Goal: Information Seeking & Learning: Learn about a topic

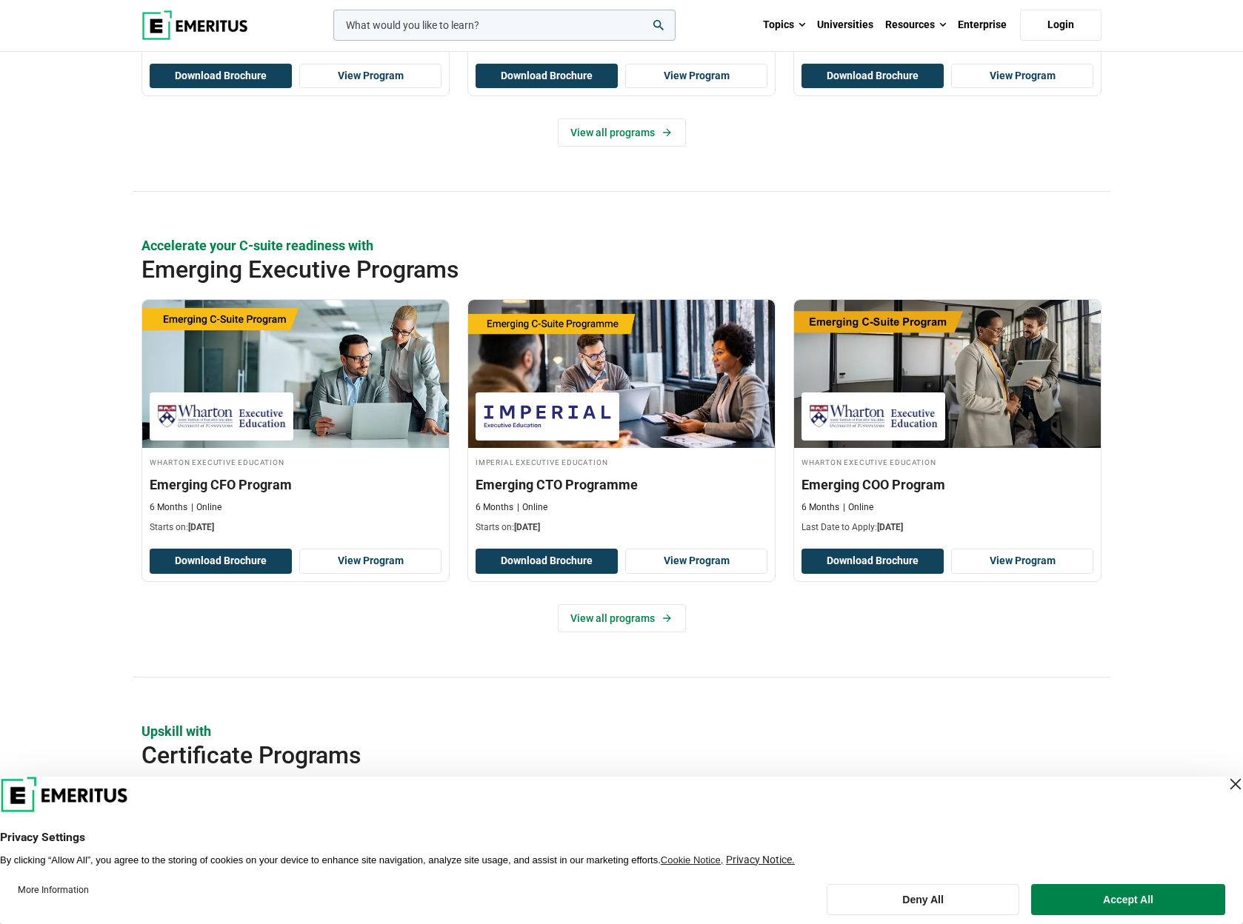
scroll to position [977, 0]
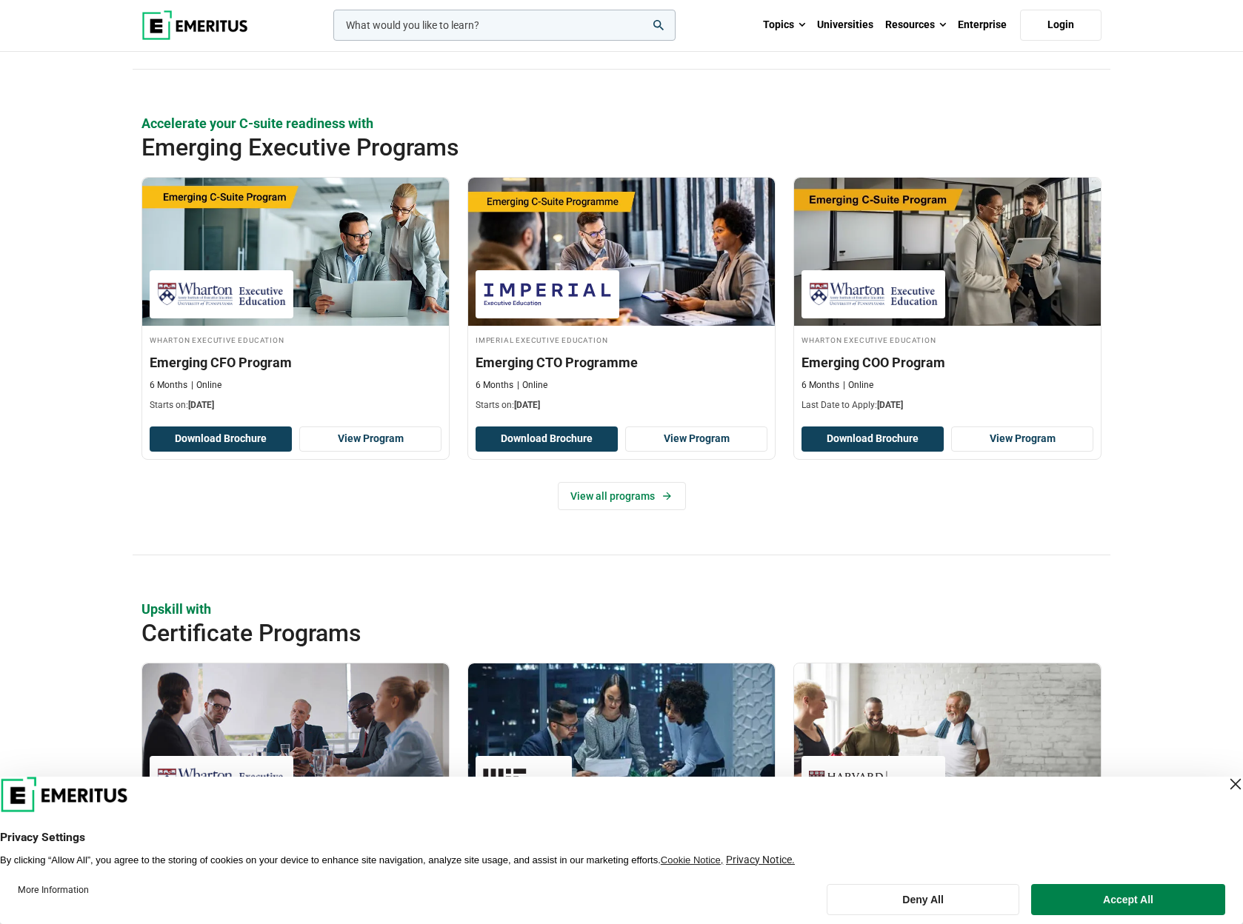
click at [1225, 782] on div "Close Layer" at bounding box center [1235, 784] width 21 height 21
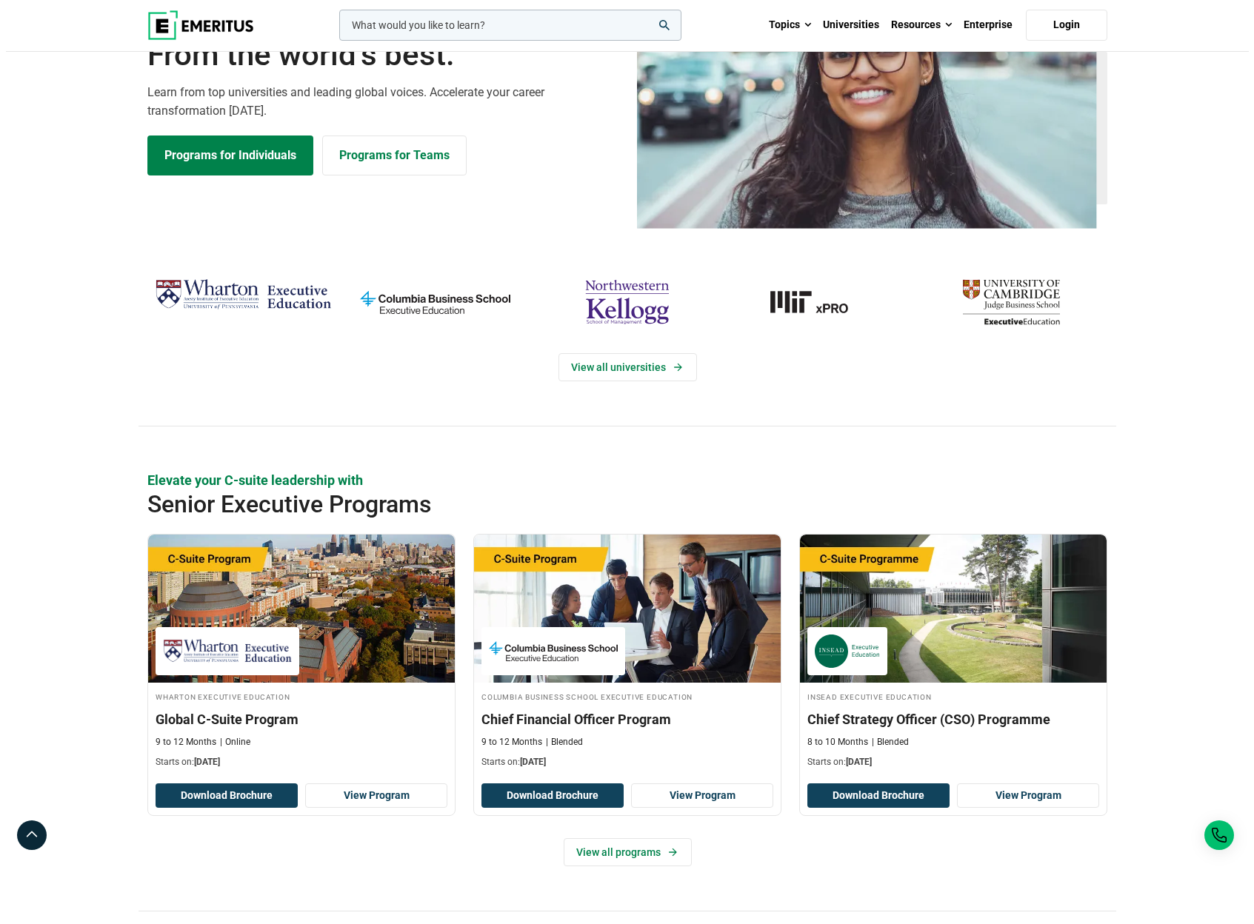
scroll to position [0, 0]
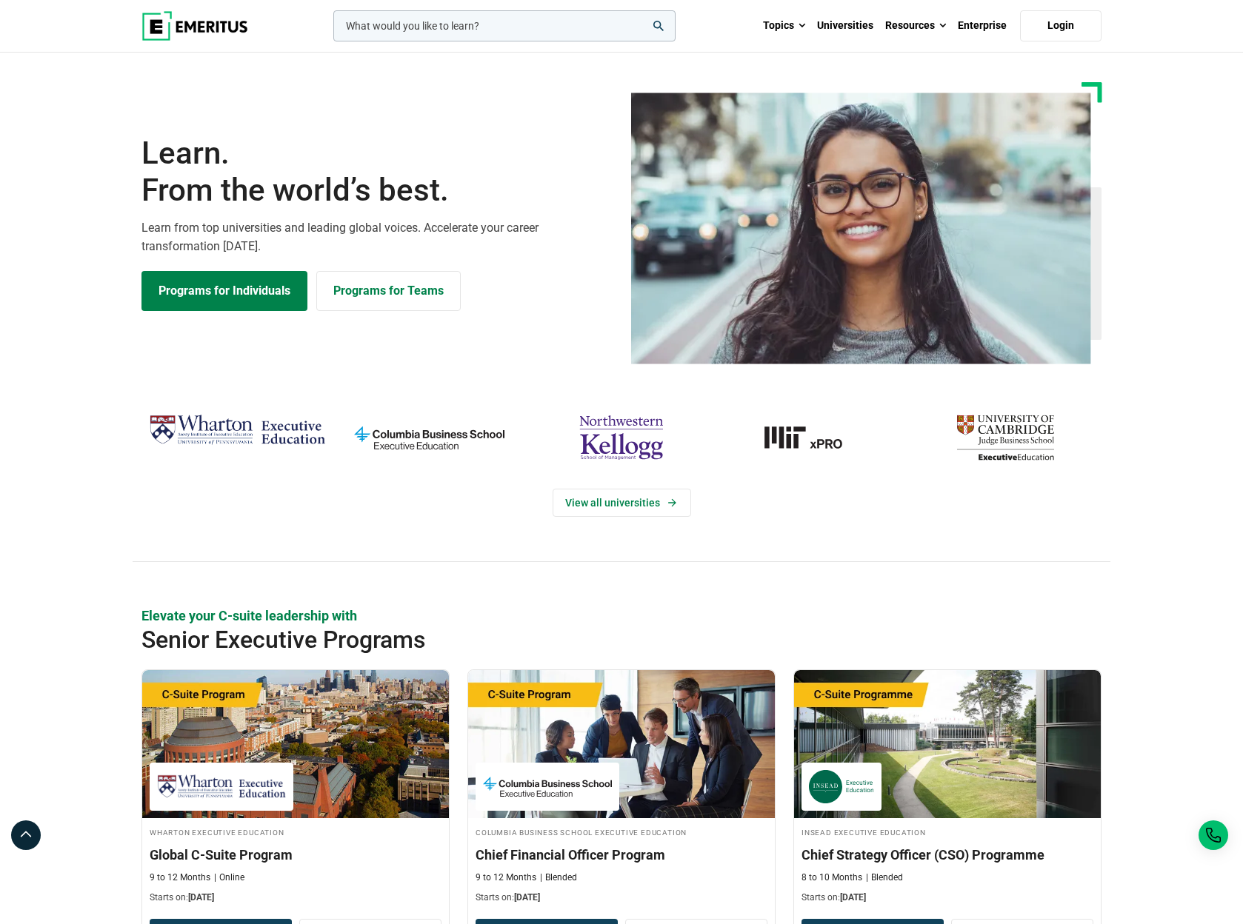
click at [447, 25] on input "woocommerce-product-search-field-0" at bounding box center [504, 25] width 342 height 31
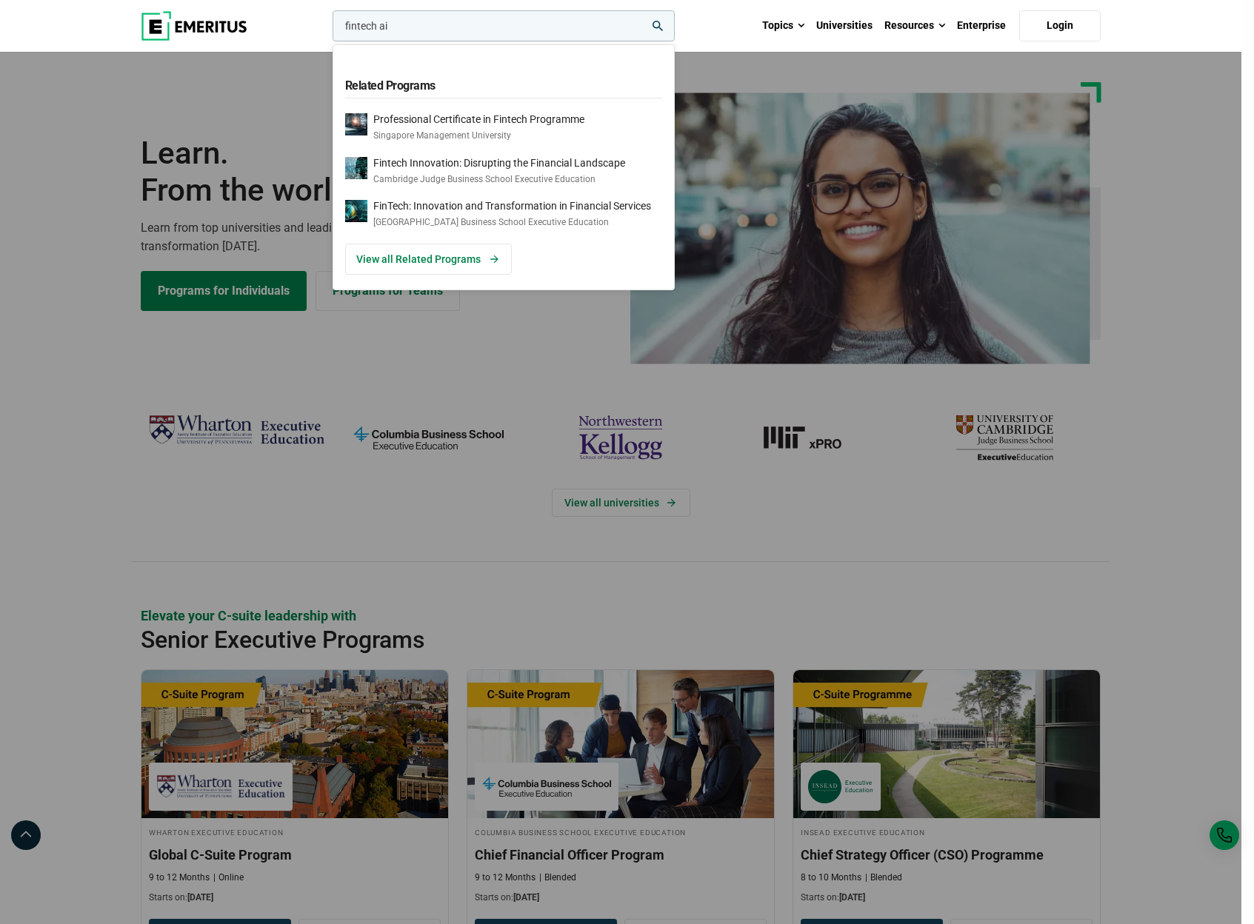
type input "fintech ai"
click at [330, 30] on button "search" at bounding box center [330, 30] width 0 height 0
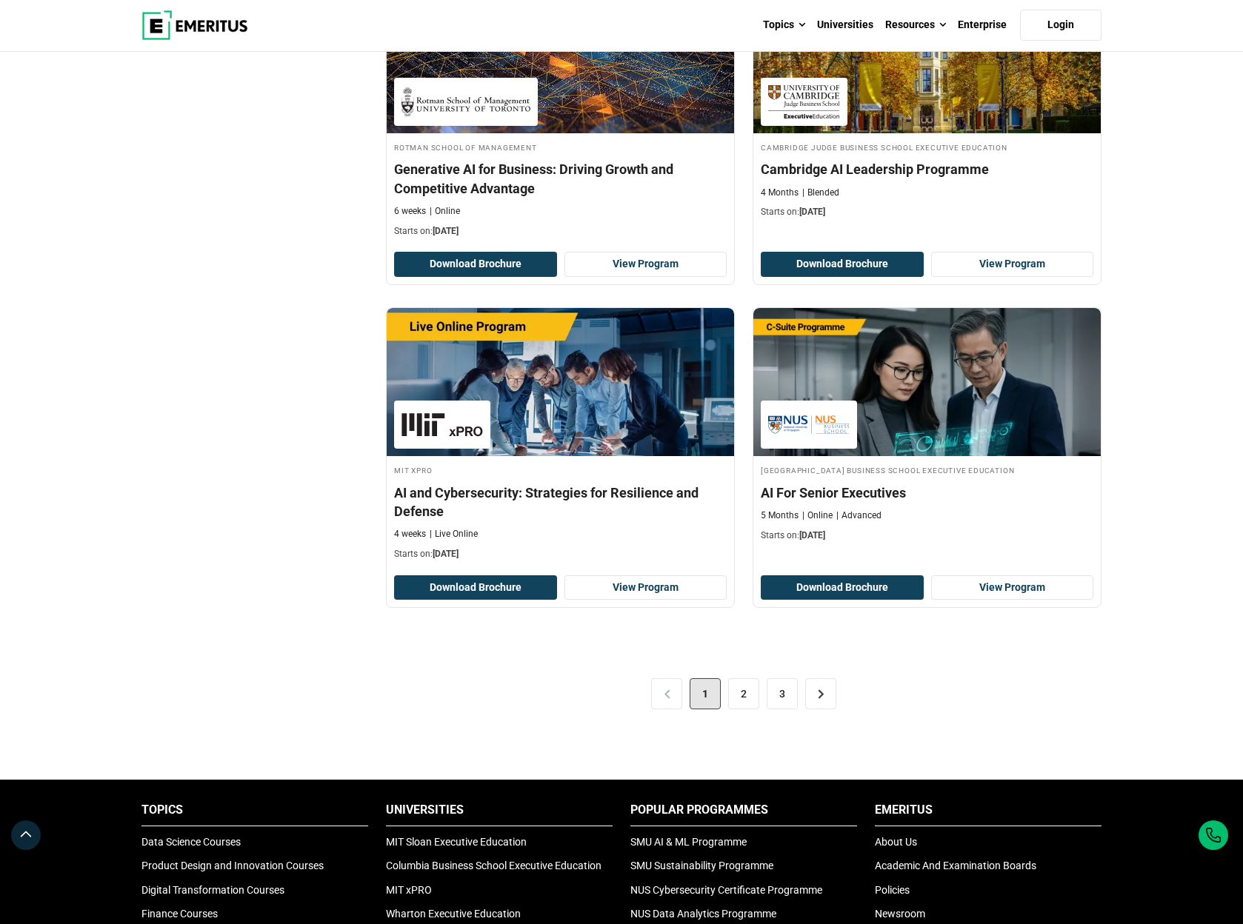
scroll to position [2843, 0]
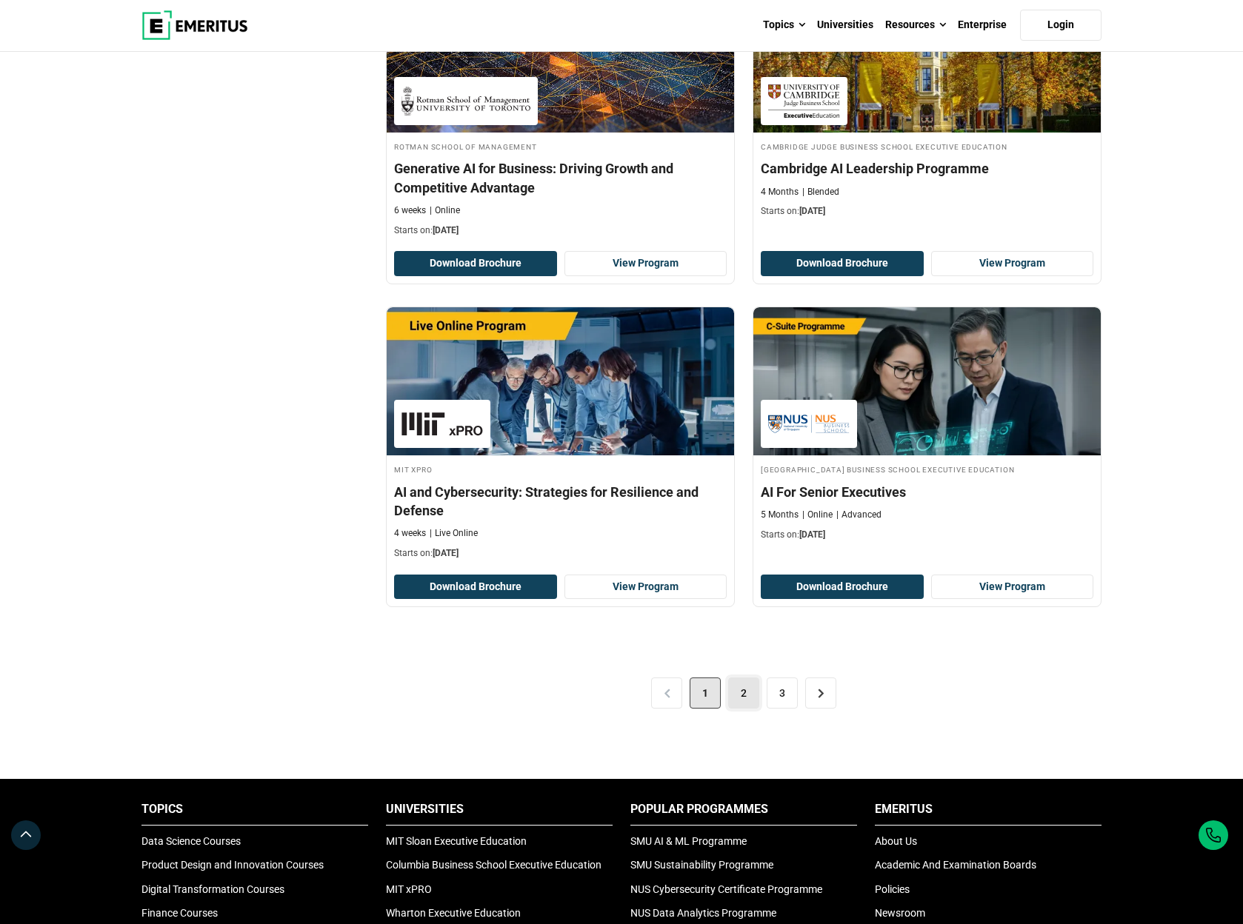
click at [741, 685] on link "2" at bounding box center [743, 693] width 31 height 31
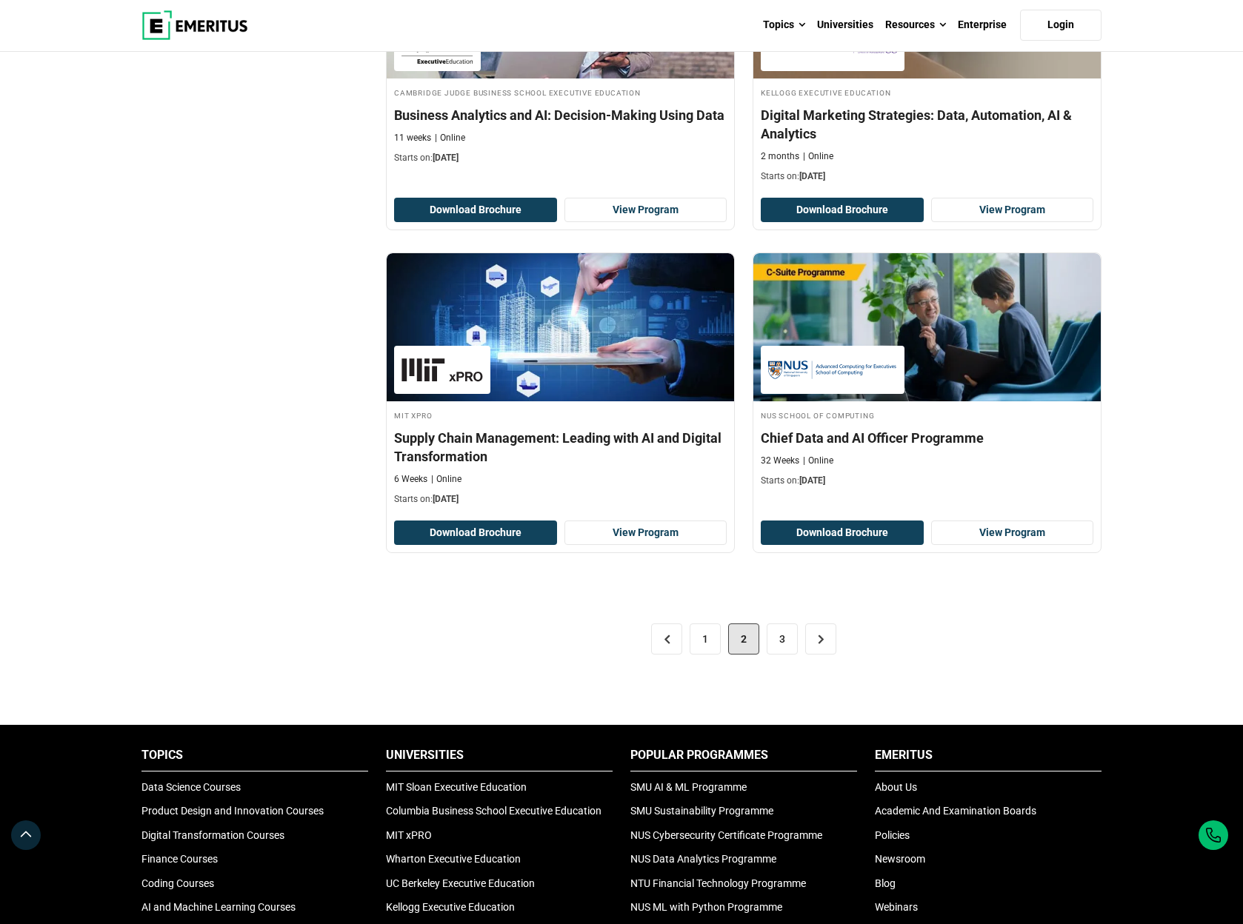
scroll to position [2843, 0]
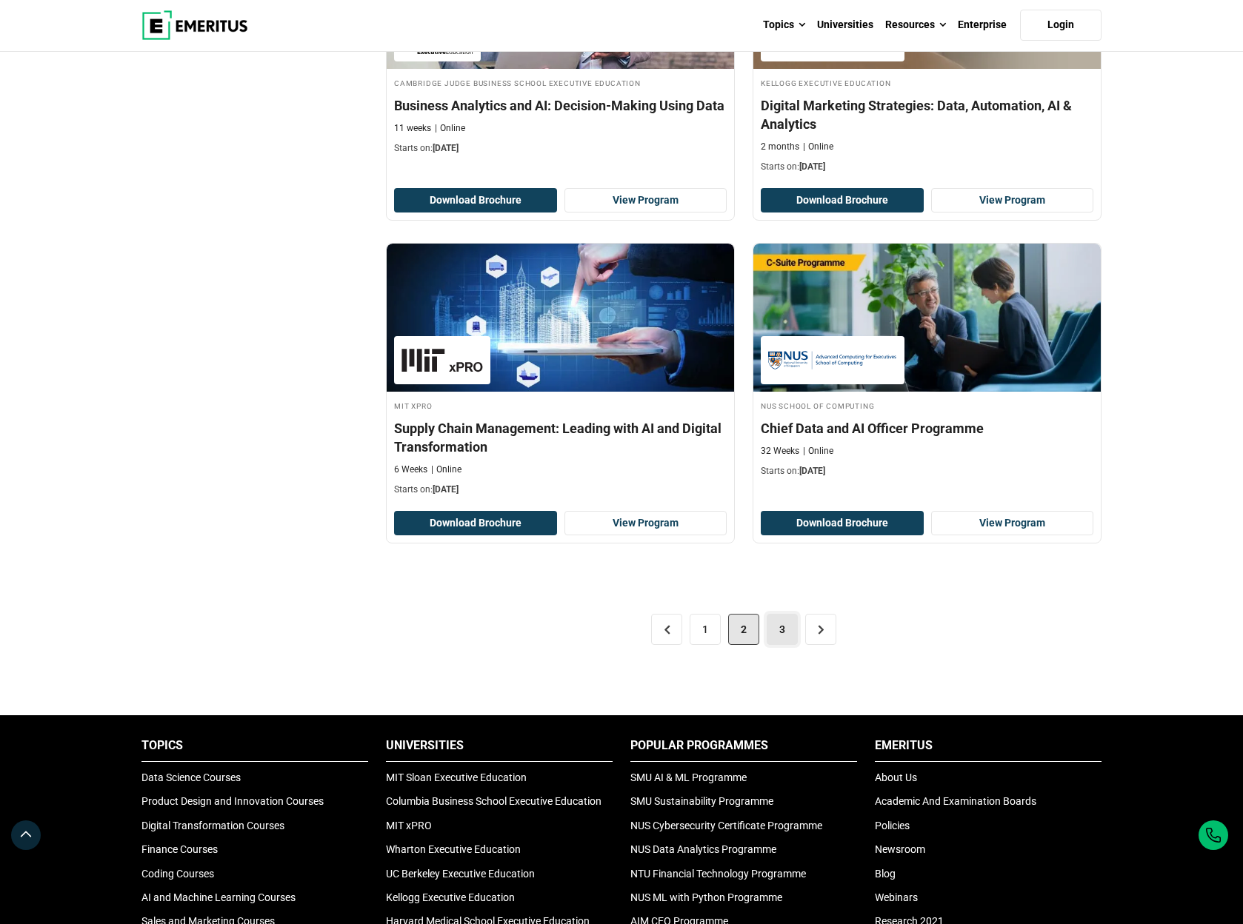
click at [783, 636] on link "3" at bounding box center [781, 629] width 31 height 31
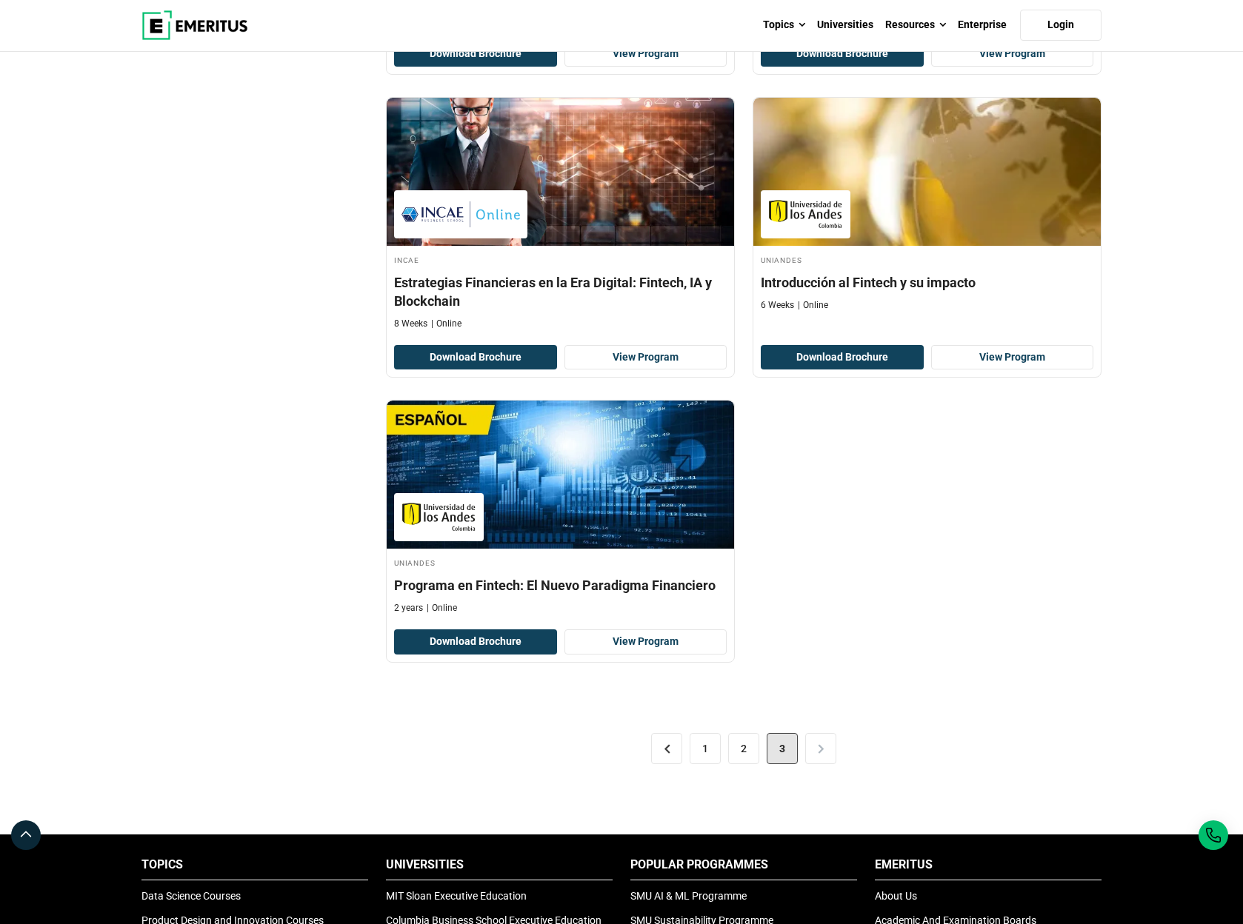
scroll to position [1777, 0]
